Goal: Contribute content: Contribute content

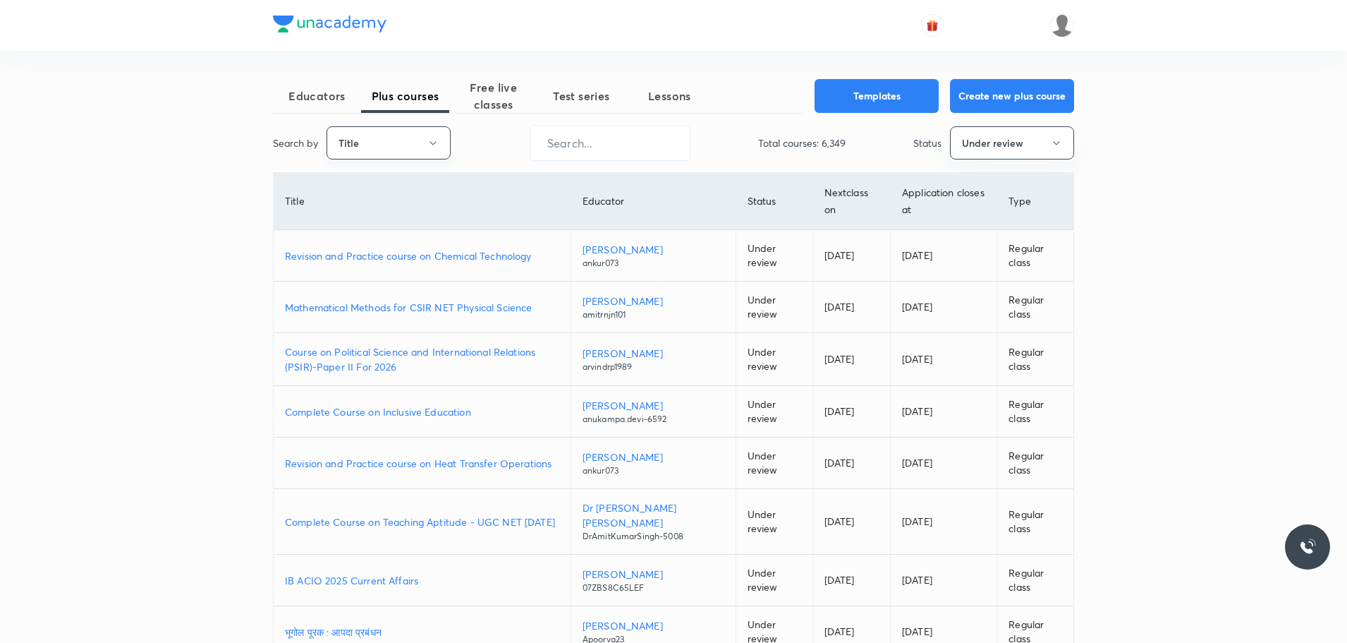
click at [428, 142] on icon "button" at bounding box center [432, 143] width 11 height 11
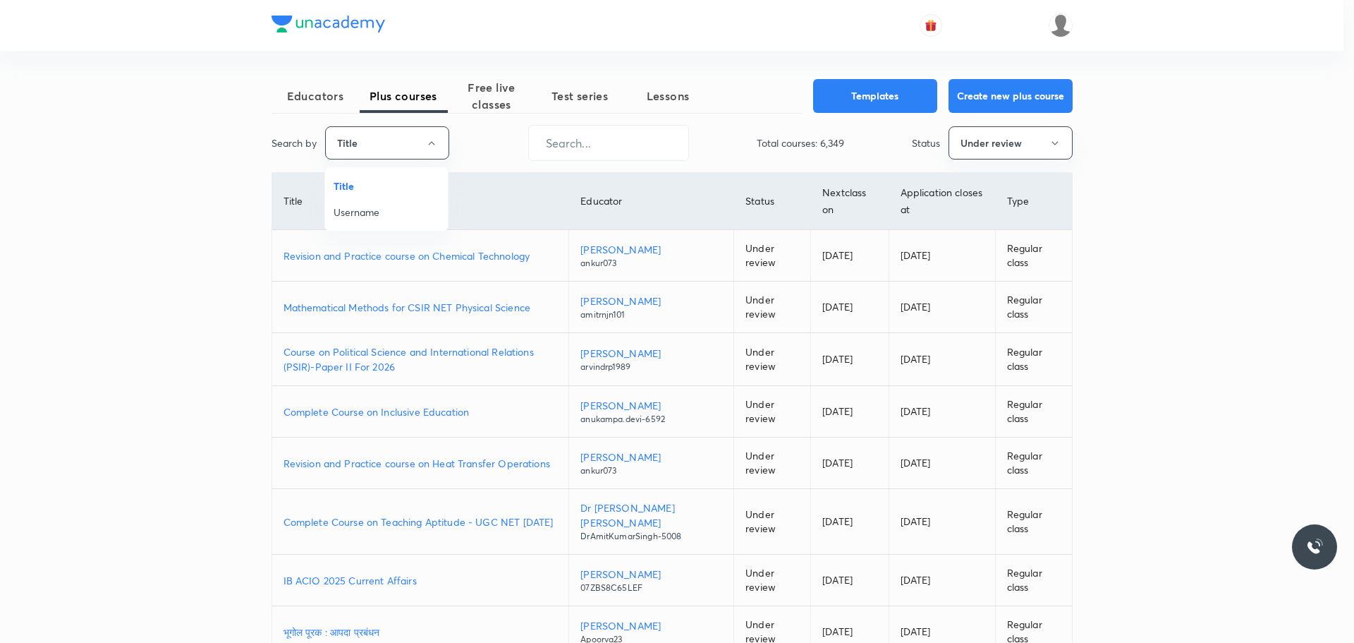
click at [367, 206] on span "Username" at bounding box center [387, 212] width 106 height 15
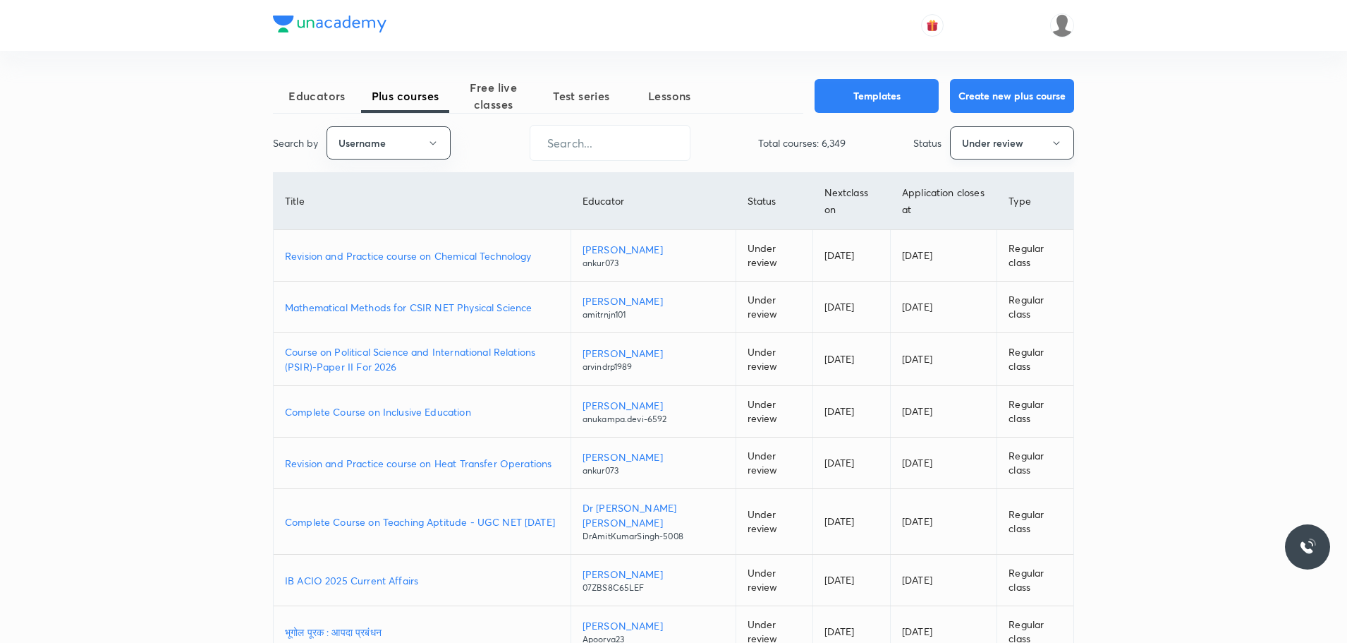
click at [965, 135] on button "Under review" at bounding box center [1012, 142] width 124 height 33
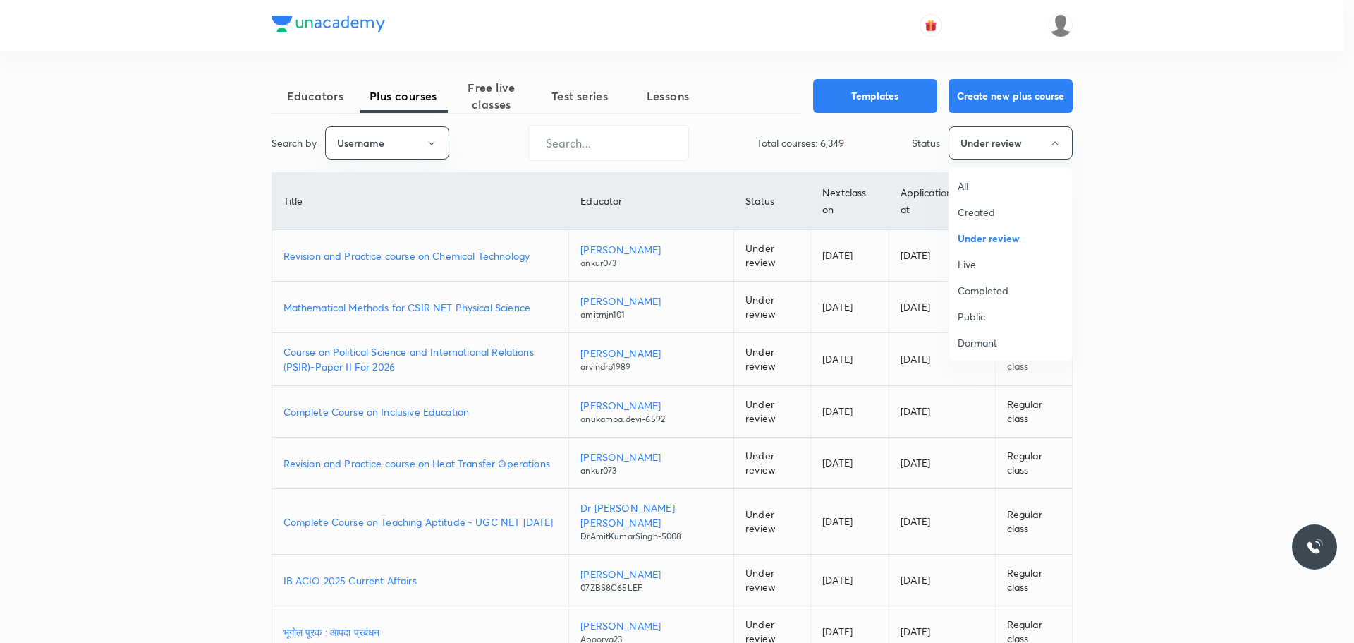
click at [966, 181] on span "All" at bounding box center [1011, 185] width 106 height 15
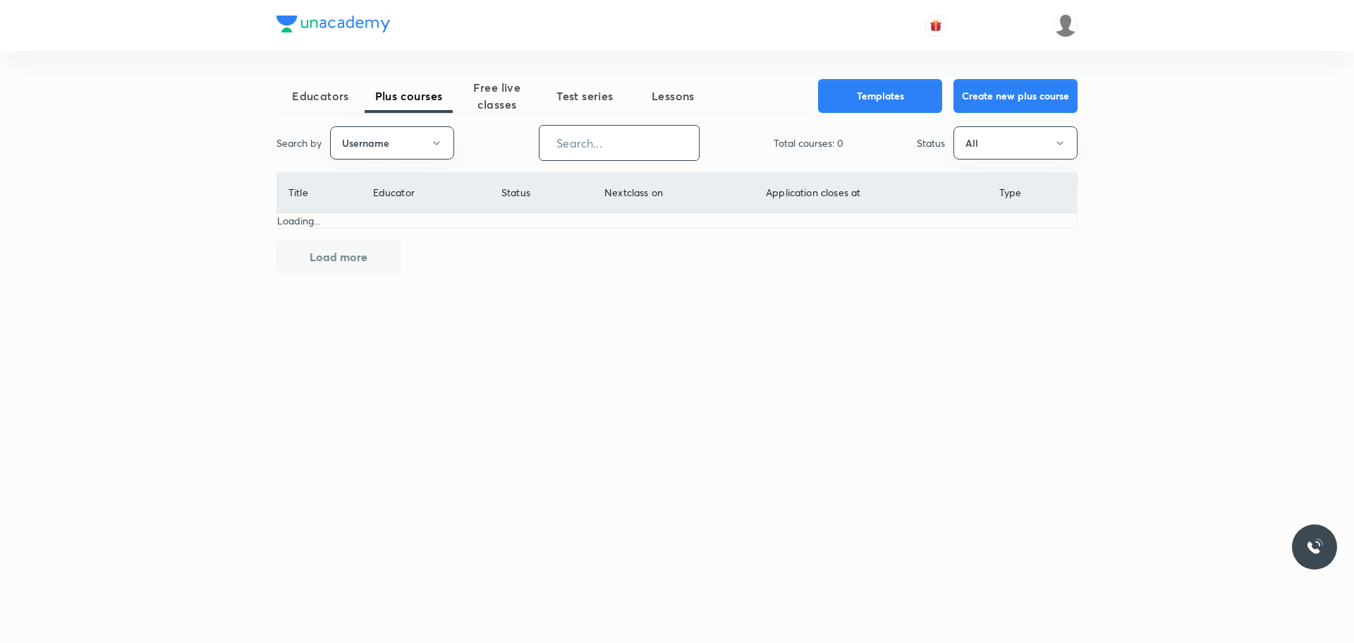
click at [636, 154] on input "text" at bounding box center [619, 143] width 159 height 36
paste input "atulya1996"
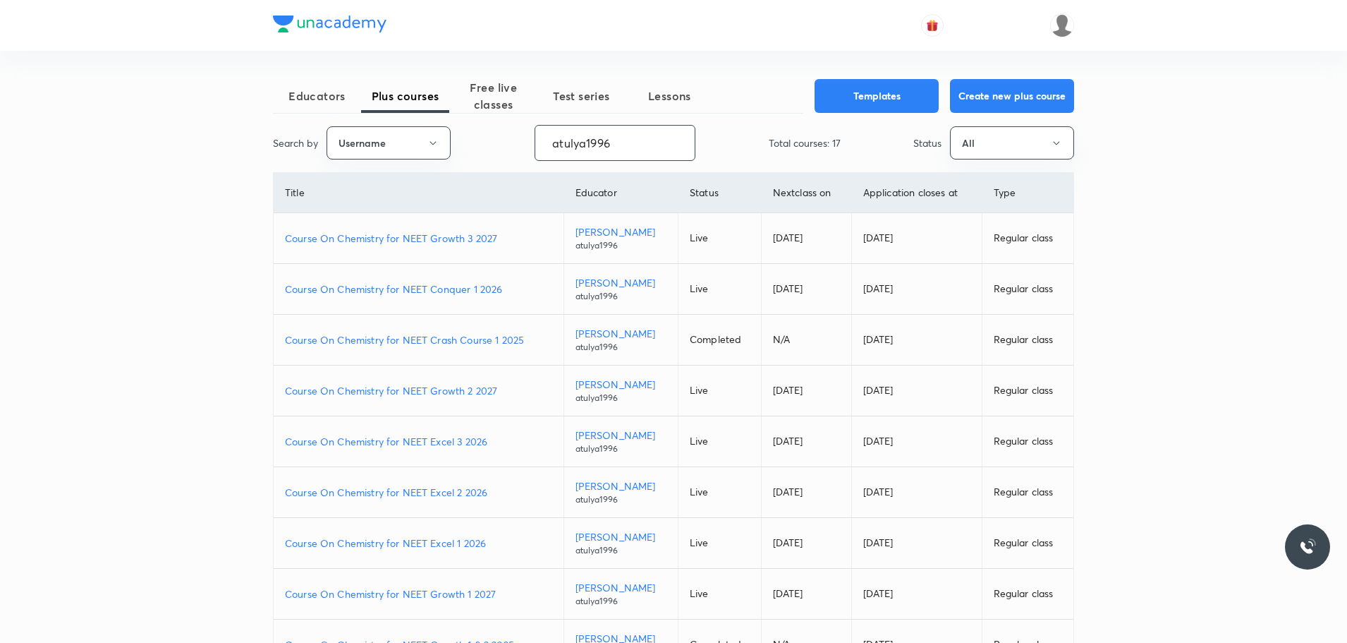
type input "atulya1996"
click at [461, 545] on p "Course On Chemistry for NEET Excel 1 2026" at bounding box center [418, 542] width 267 height 15
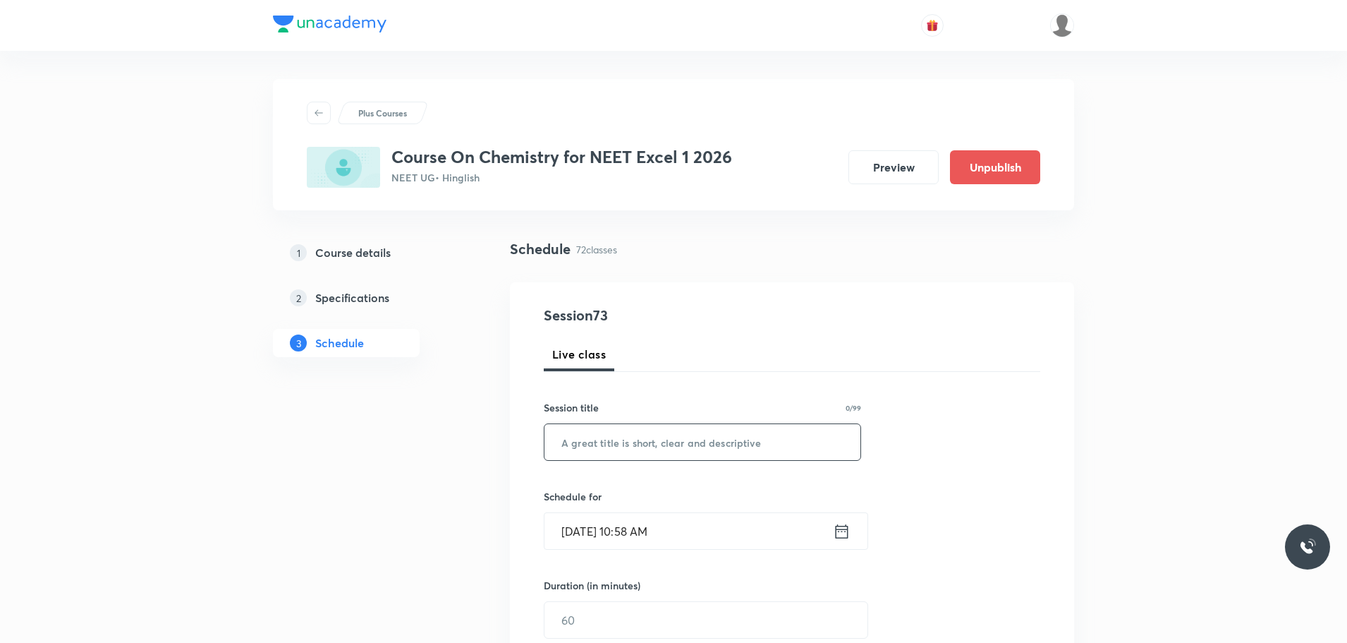
click at [640, 442] on input "text" at bounding box center [702, 442] width 316 height 36
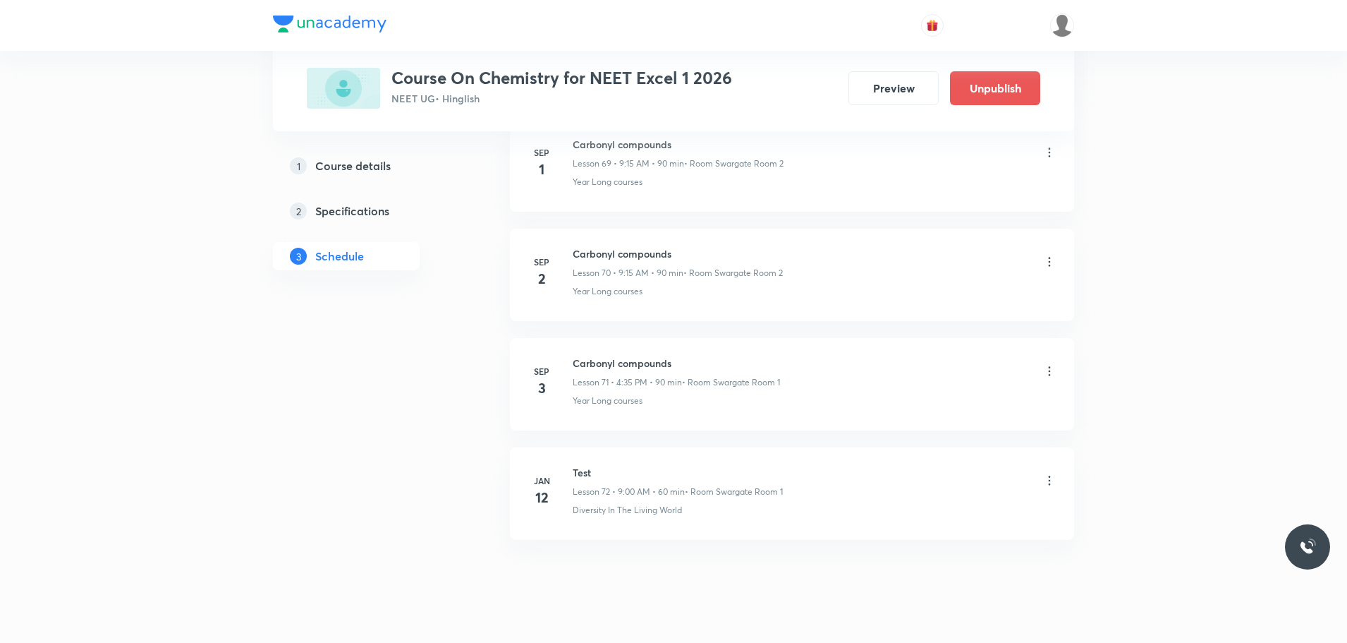
scroll to position [8359, 0]
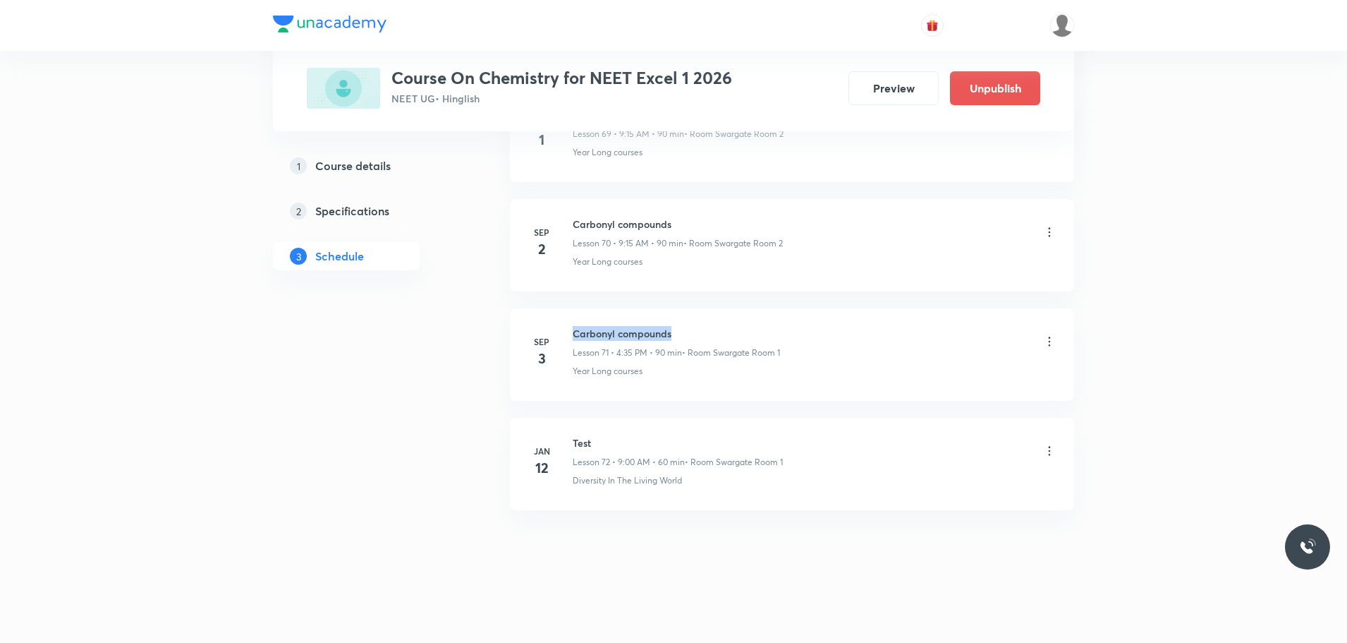
drag, startPoint x: 683, startPoint y: 336, endPoint x: 576, endPoint y: 339, distance: 107.2
click at [576, 339] on h6 "Carbonyl compounds" at bounding box center [676, 333] width 207 height 15
copy h6 "Carbonyl compounds"
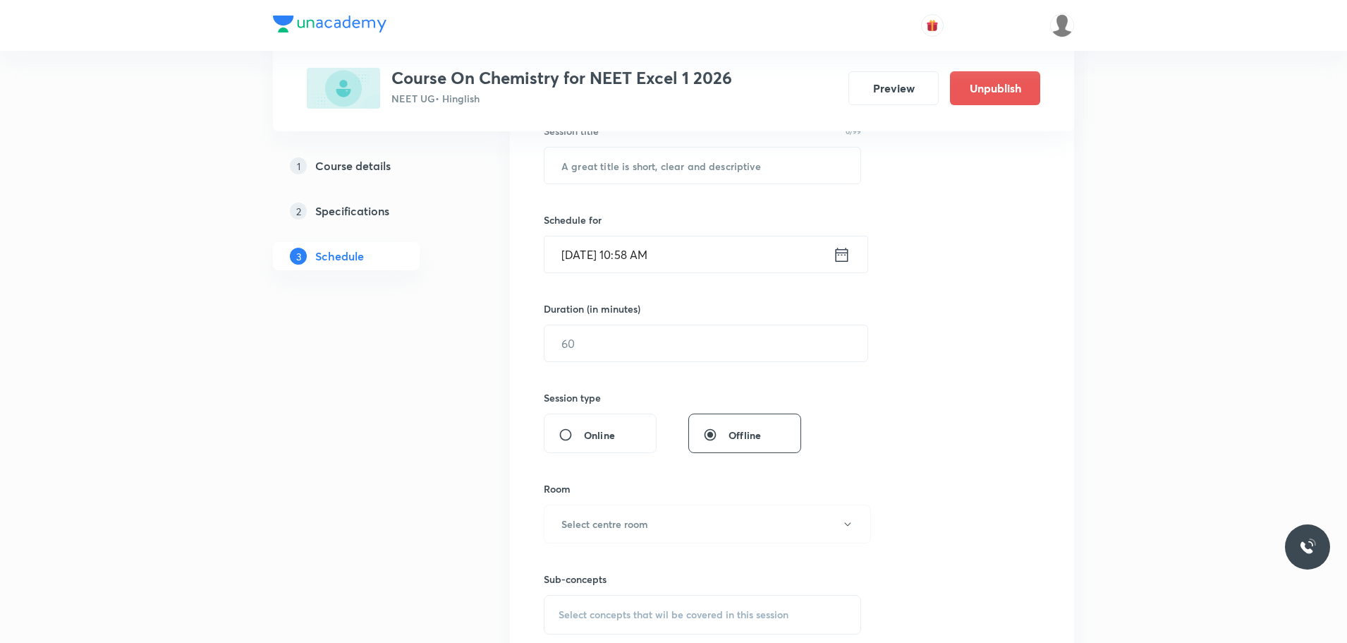
scroll to position [0, 0]
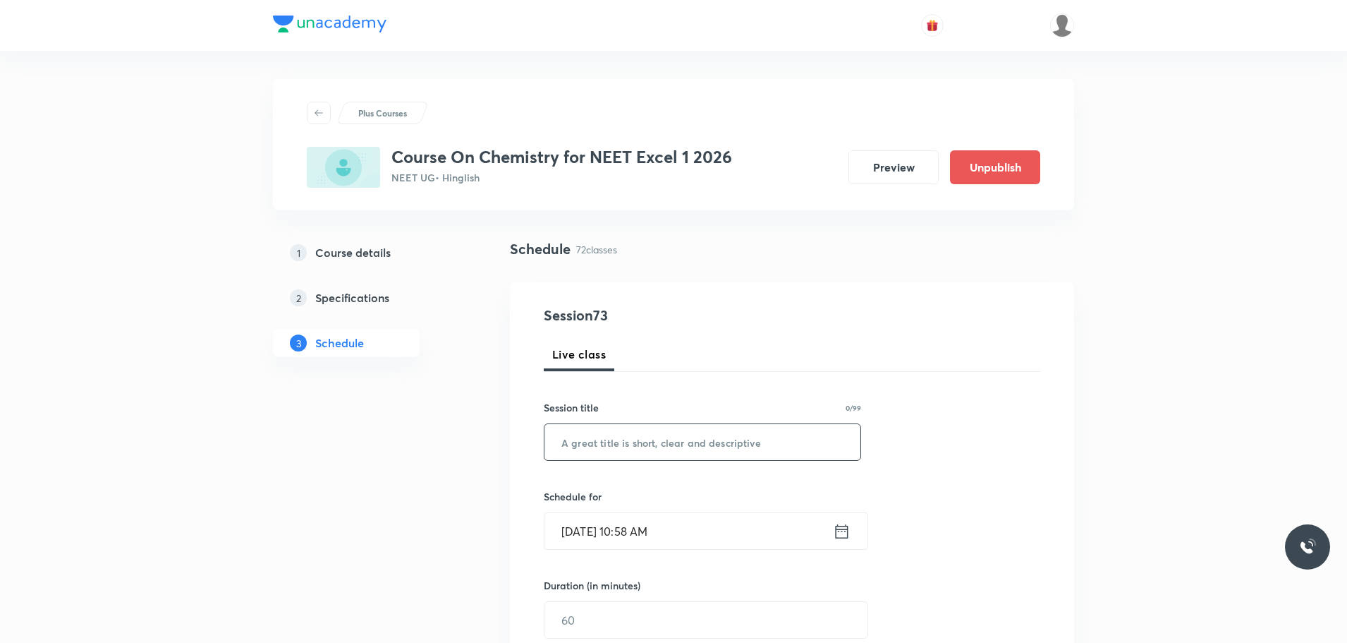
click at [616, 442] on input "text" at bounding box center [702, 442] width 316 height 36
paste input "Carbonyl compounds"
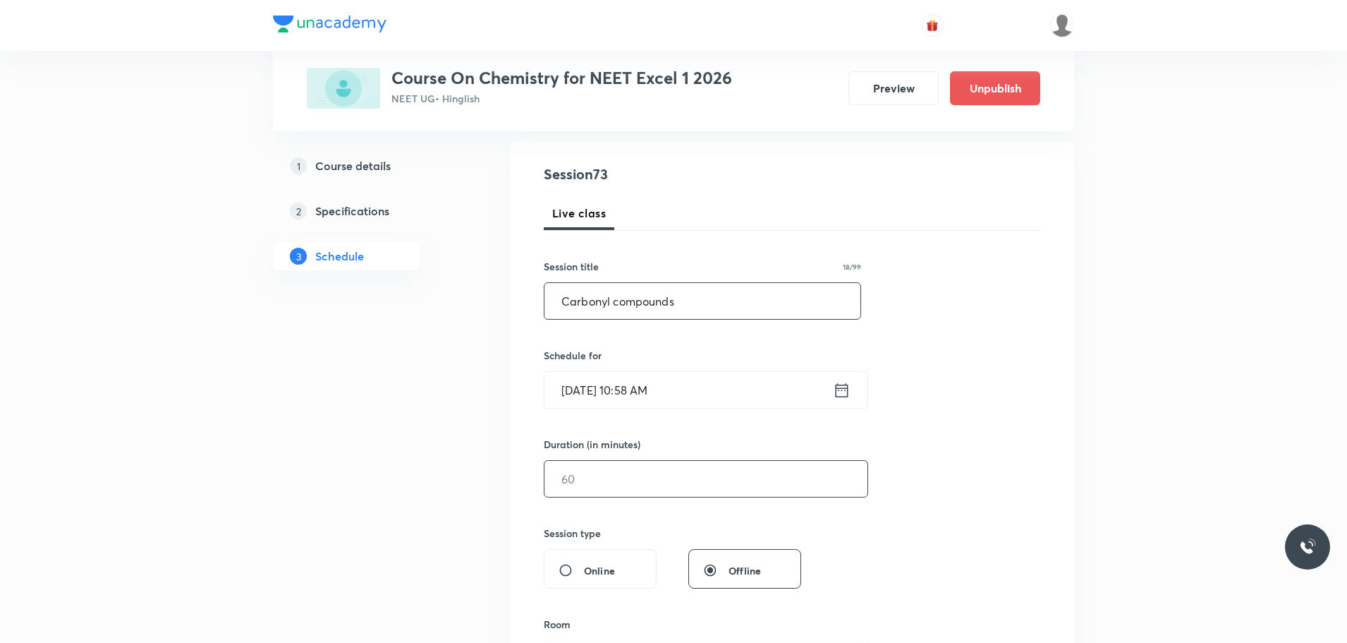
type input "Carbonyl compounds"
click at [583, 482] on input "text" at bounding box center [705, 479] width 323 height 36
click at [839, 392] on icon at bounding box center [842, 390] width 18 height 20
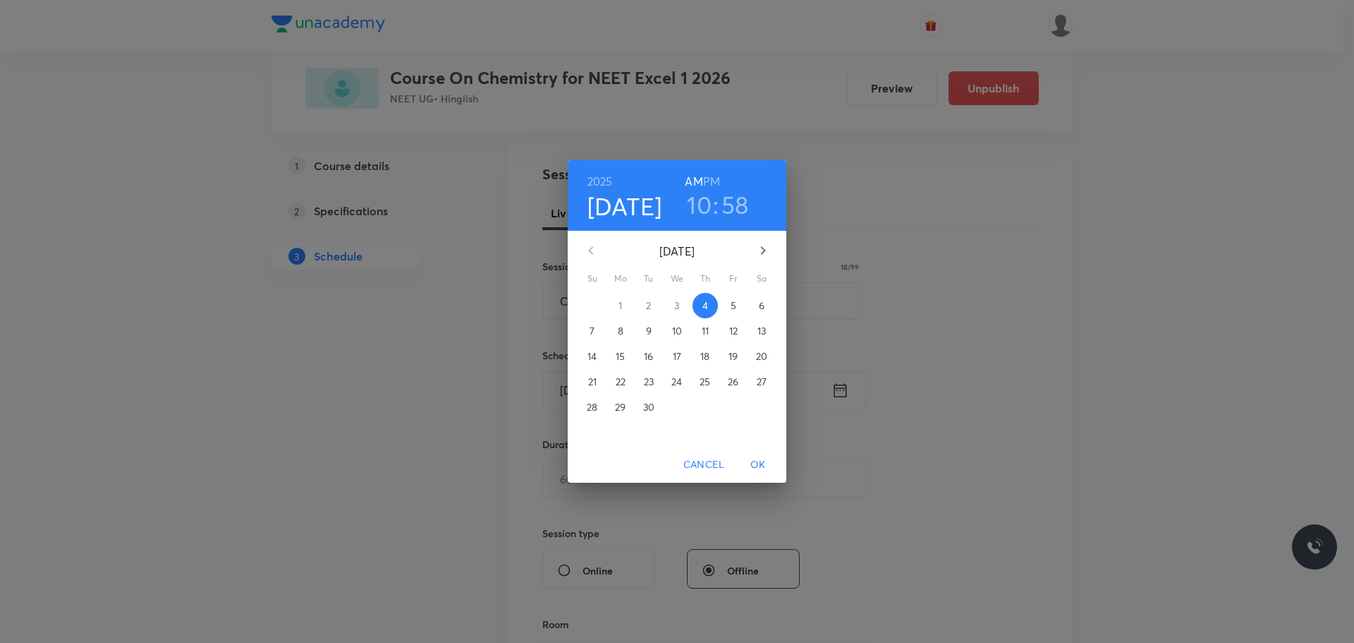
click at [734, 204] on h3 "58" at bounding box center [736, 205] width 28 height 30
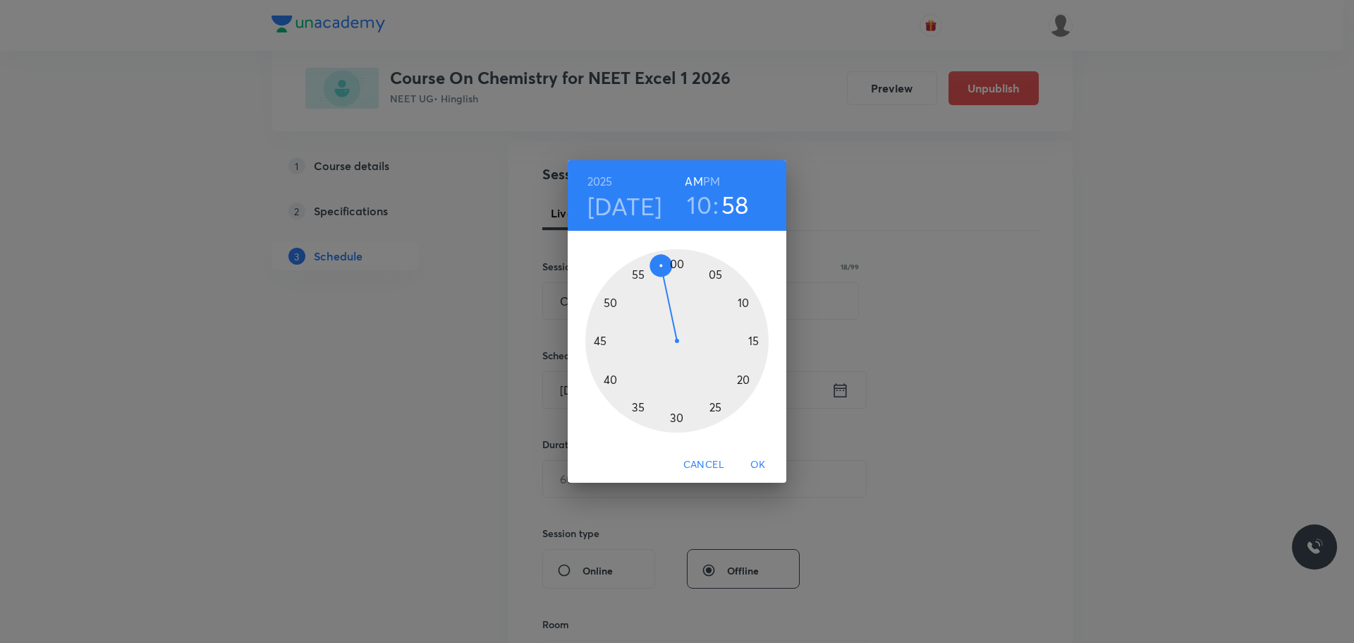
click at [706, 202] on h3 "10" at bounding box center [699, 205] width 25 height 30
click at [640, 267] on div at bounding box center [676, 340] width 183 height 183
click at [736, 207] on h3 "58" at bounding box center [733, 205] width 28 height 30
click at [674, 264] on div at bounding box center [676, 340] width 183 height 183
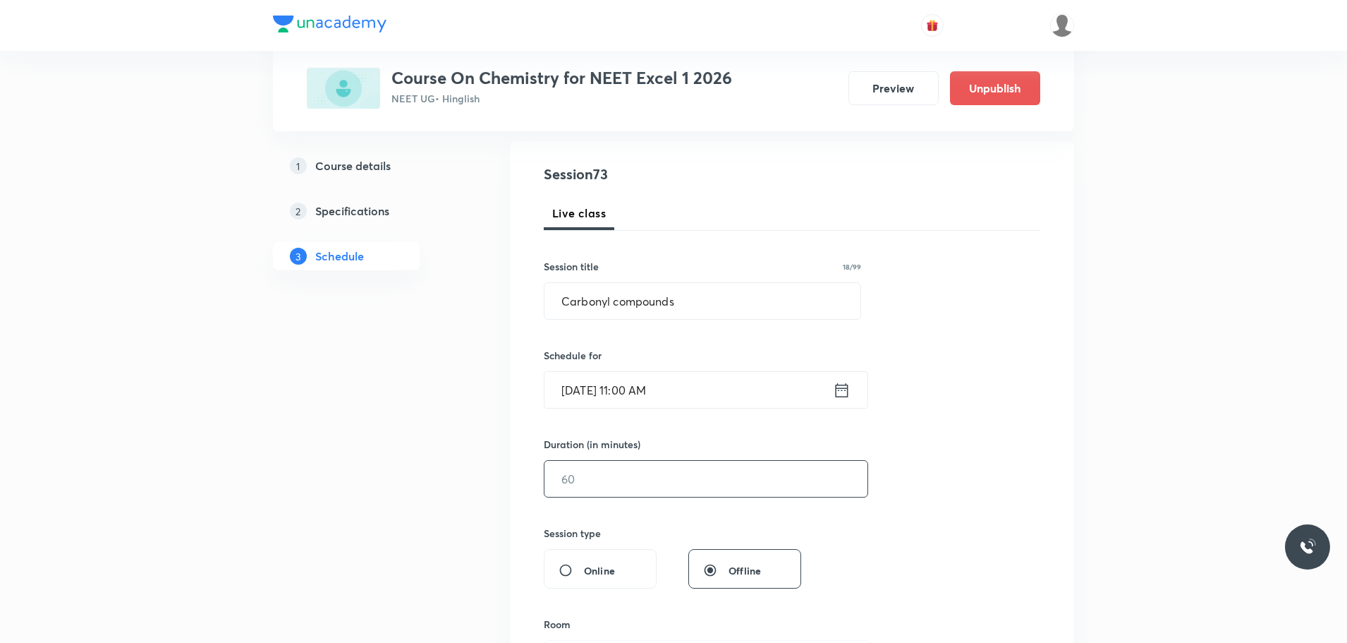
click at [638, 474] on input "text" at bounding box center [705, 479] width 323 height 36
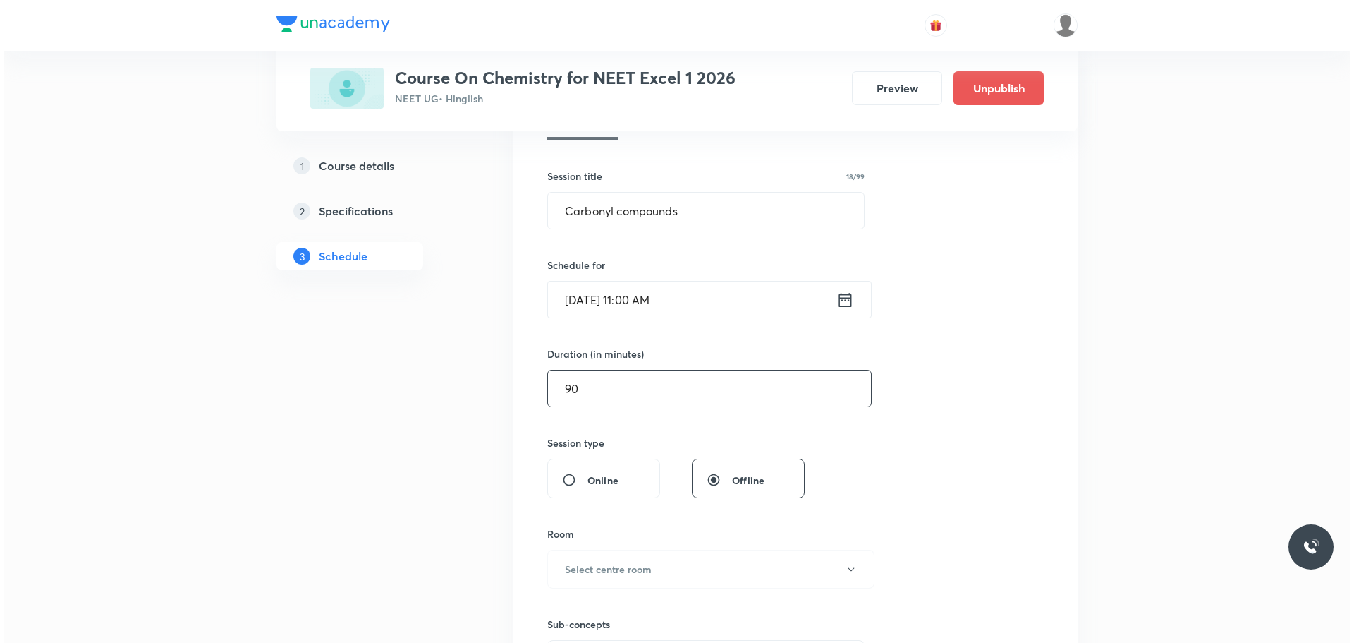
scroll to position [423, 0]
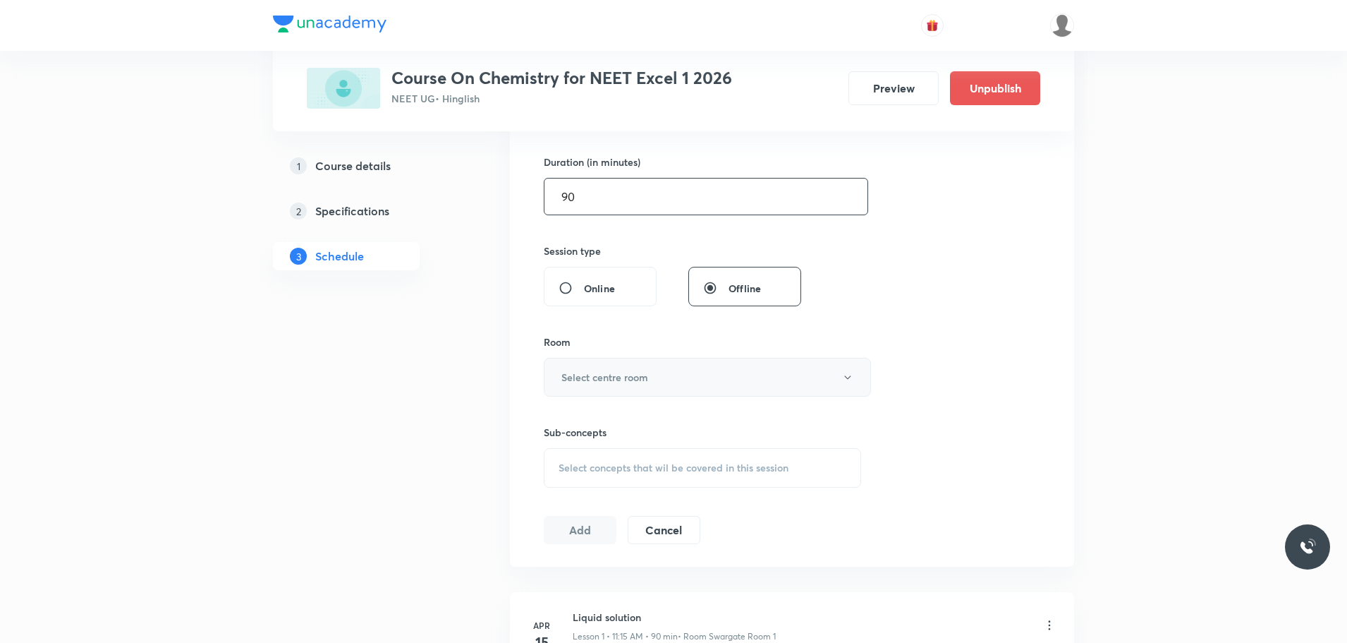
type input "90"
click at [629, 380] on h6 "Select centre room" at bounding box center [604, 377] width 87 height 15
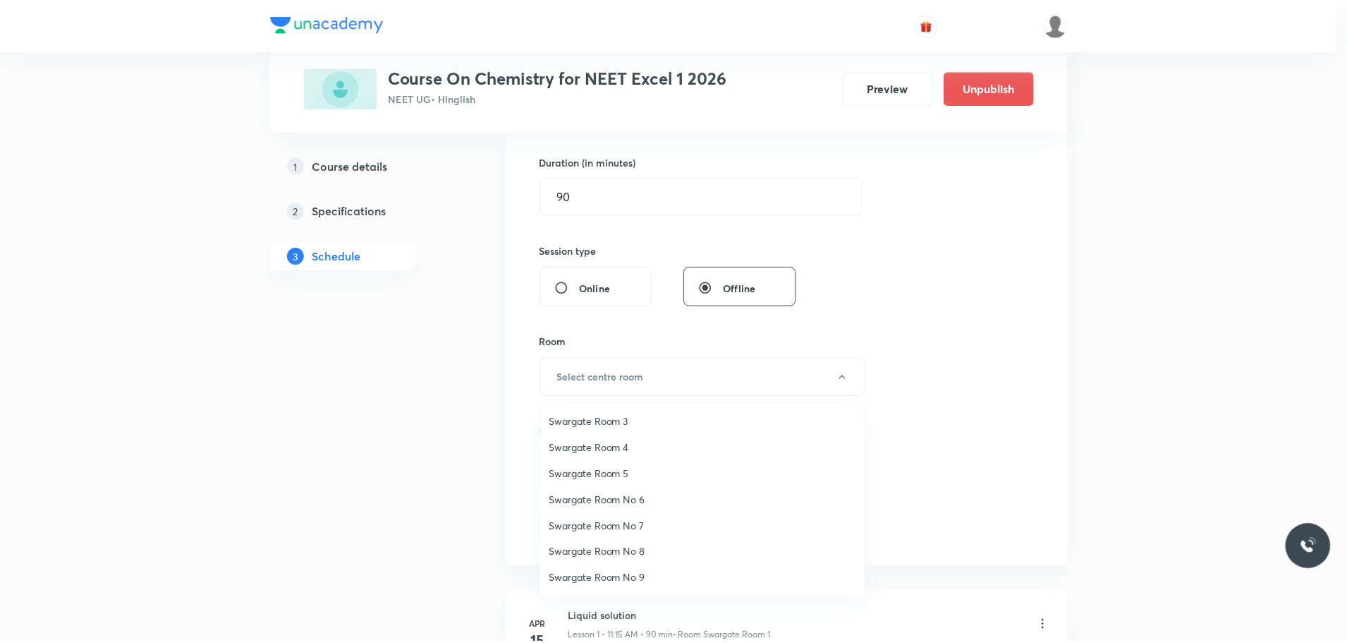
scroll to position [105, 0]
click at [635, 531] on span "Swargate Room No 9" at bounding box center [706, 526] width 309 height 15
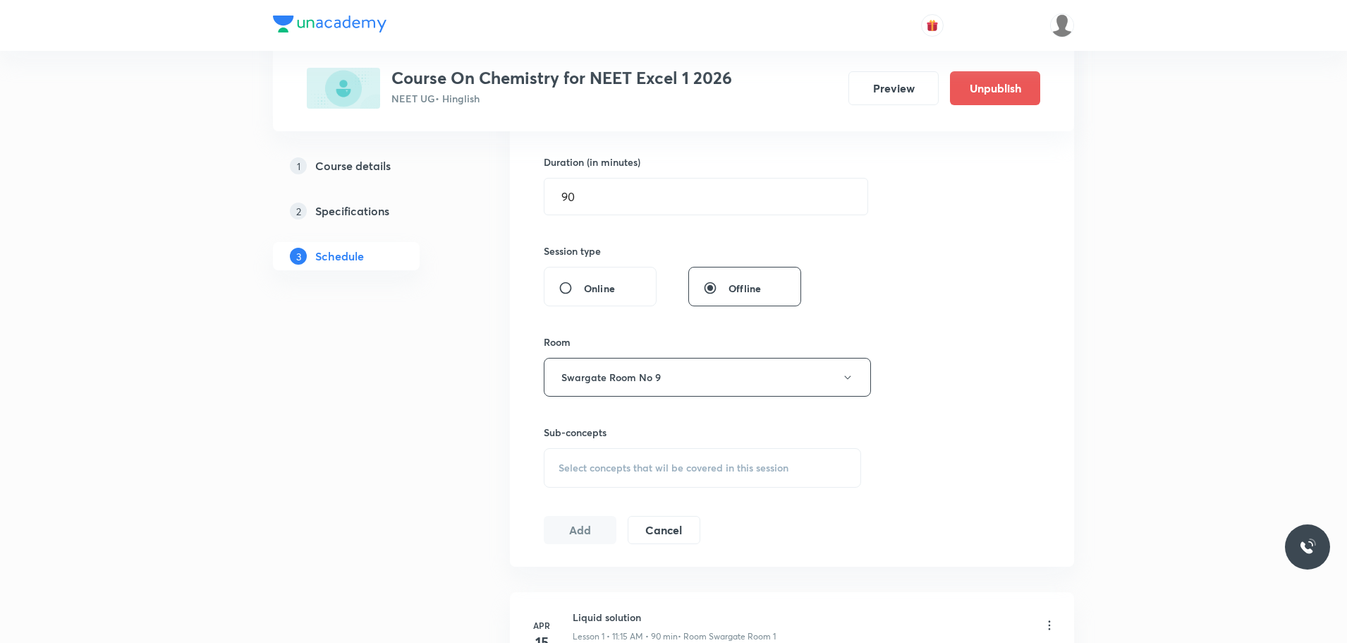
click at [650, 482] on div "Select concepts that wil be covered in this session" at bounding box center [702, 467] width 317 height 39
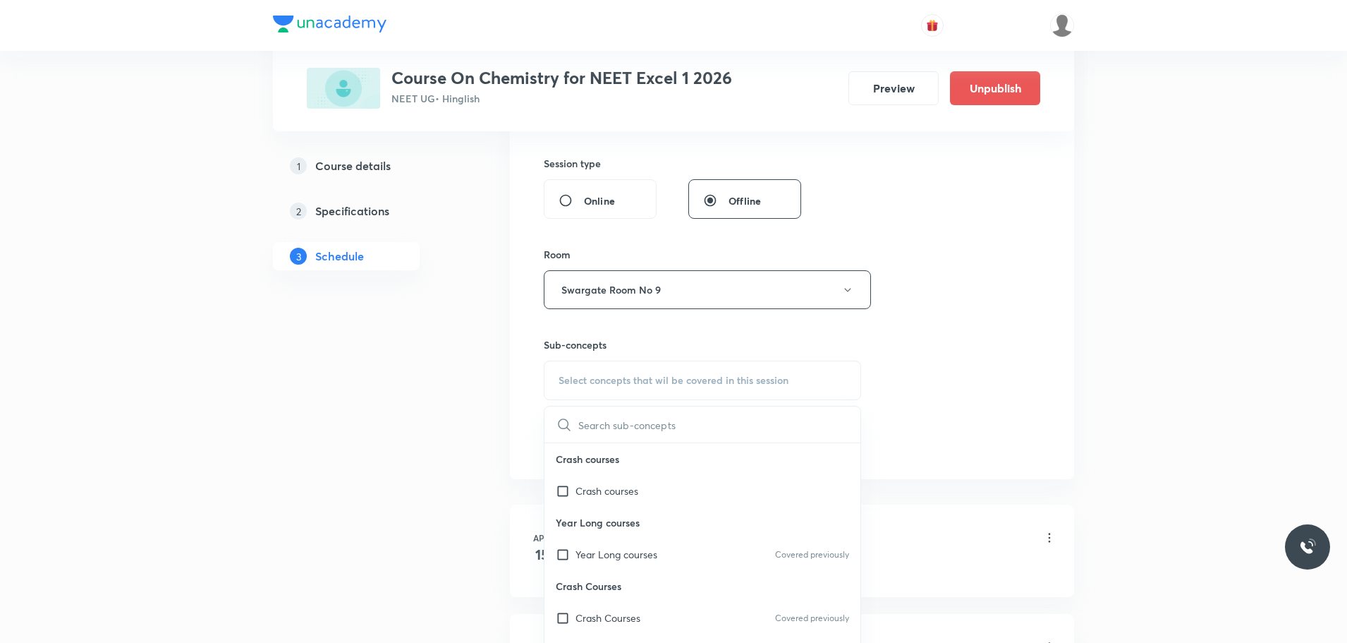
scroll to position [635, 0]
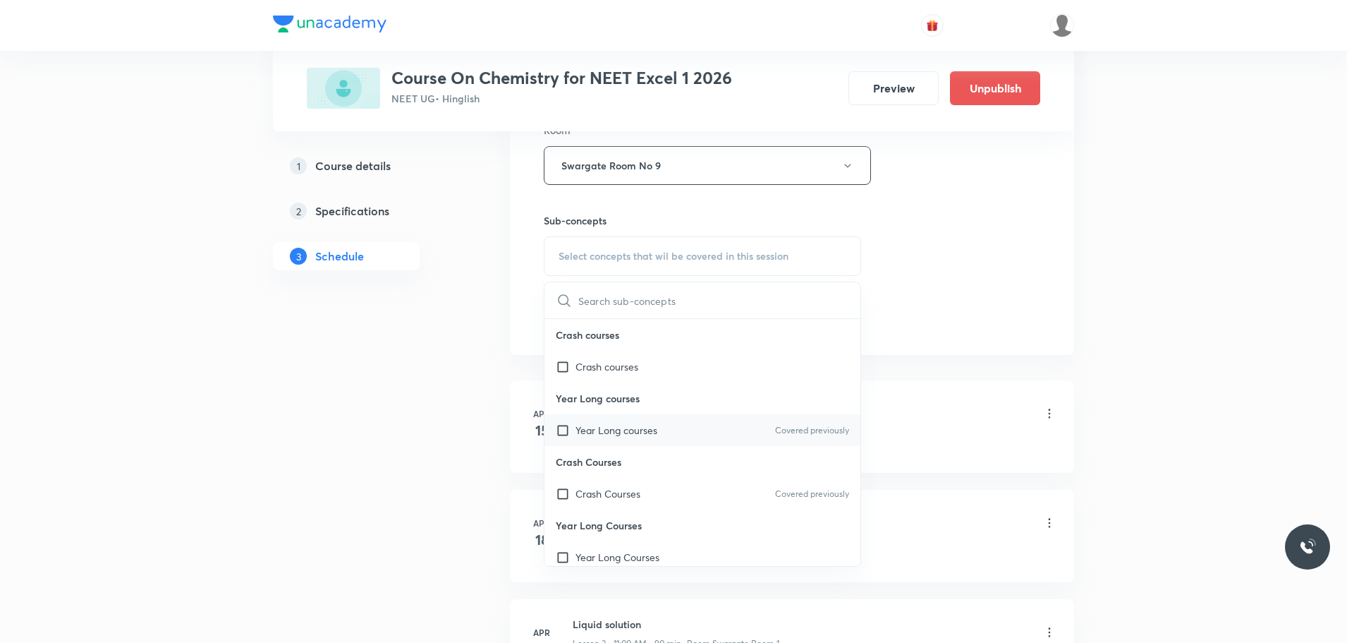
click at [619, 437] on div "Year Long courses Covered previously" at bounding box center [702, 430] width 316 height 32
checkbox input "true"
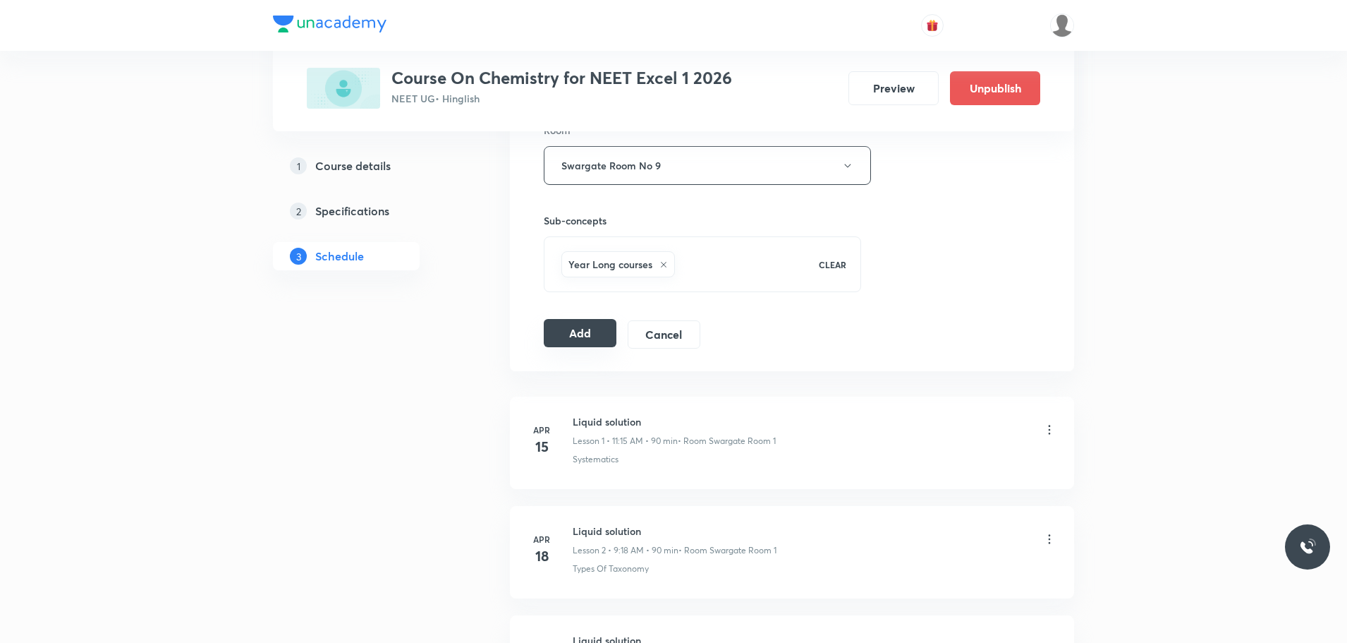
click at [613, 331] on button "Add" at bounding box center [580, 333] width 73 height 28
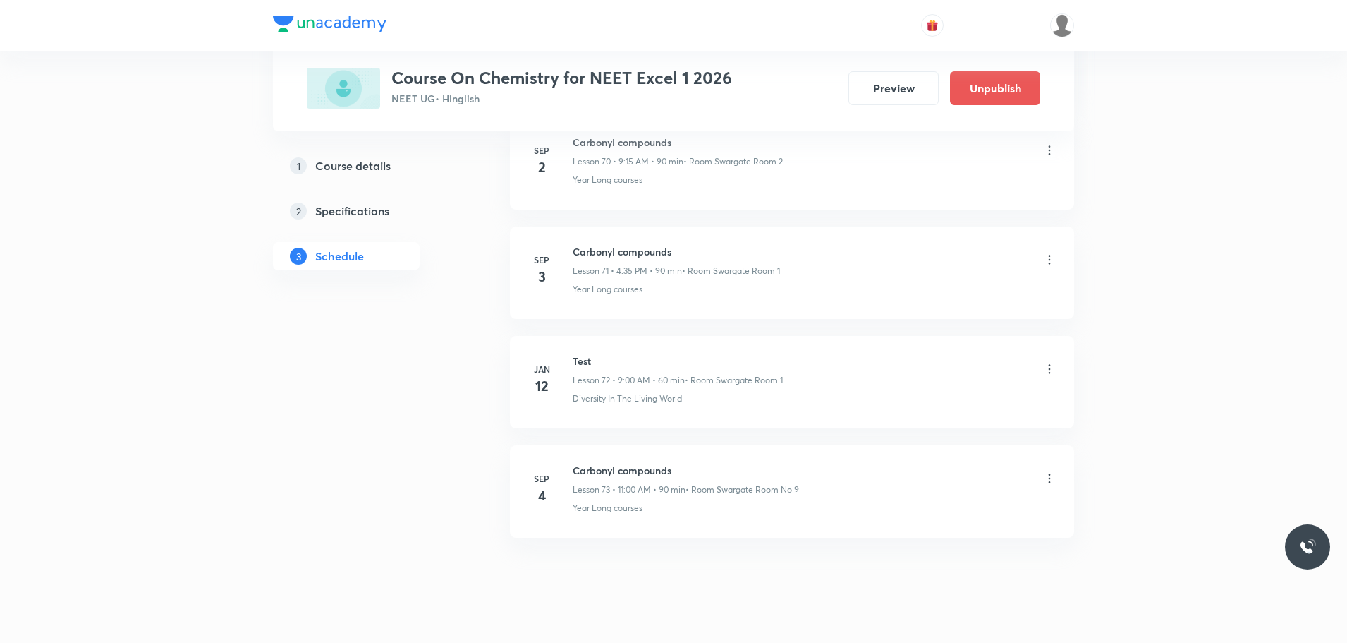
scroll to position [7820, 0]
